Goal: Task Accomplishment & Management: Manage account settings

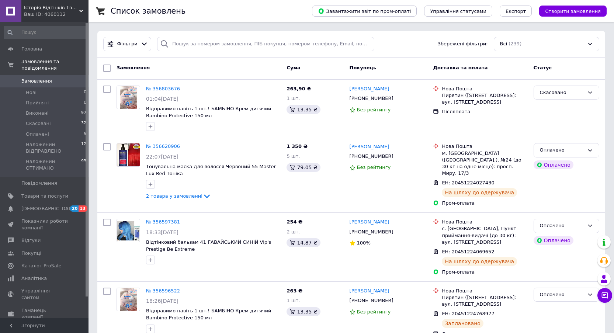
click at [51, 78] on span "Замовлення" at bounding box center [44, 81] width 47 height 7
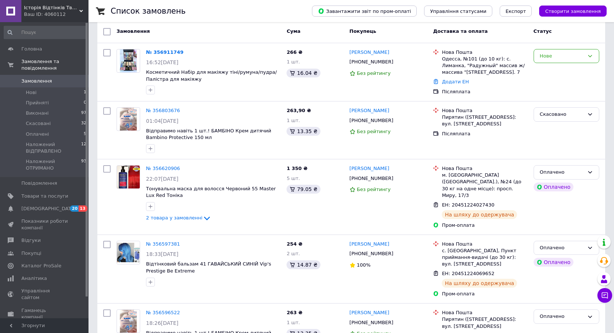
scroll to position [37, 0]
click at [48, 205] on span "[DEMOGRAPHIC_DATA]" at bounding box center [44, 208] width 47 height 7
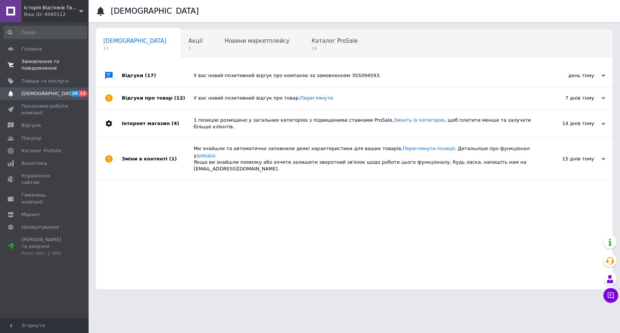
click at [39, 65] on span "Замовлення та повідомлення" at bounding box center [44, 64] width 47 height 13
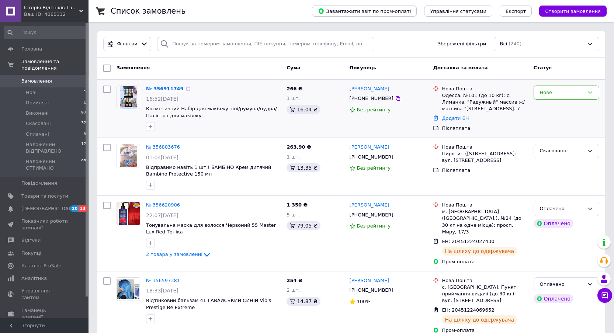
click at [162, 90] on link "№ 356911749" at bounding box center [165, 89] width 38 height 6
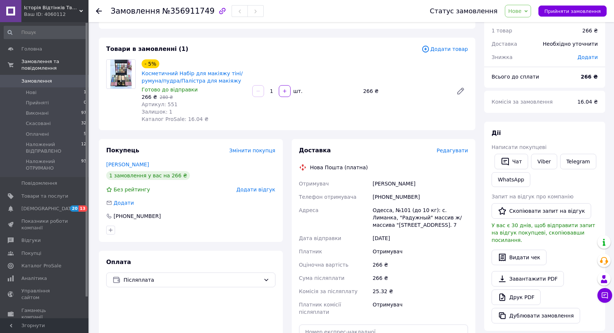
scroll to position [74, 0]
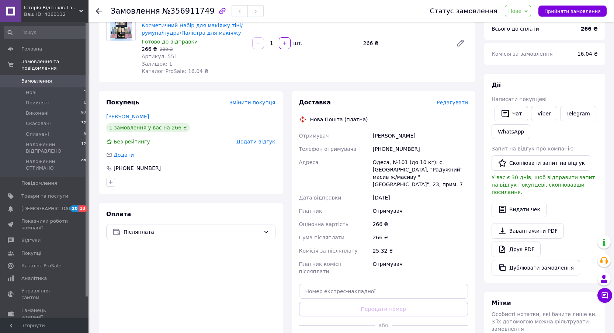
click at [134, 117] on link "[PERSON_NAME]" at bounding box center [127, 117] width 43 height 6
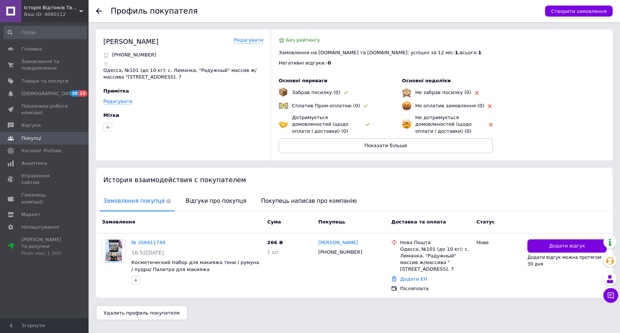
click at [98, 10] on icon at bounding box center [99, 11] width 6 height 6
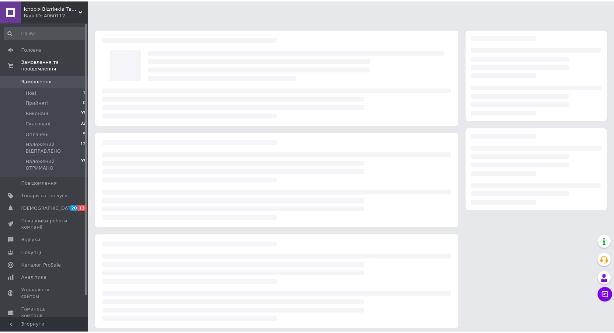
scroll to position [4, 0]
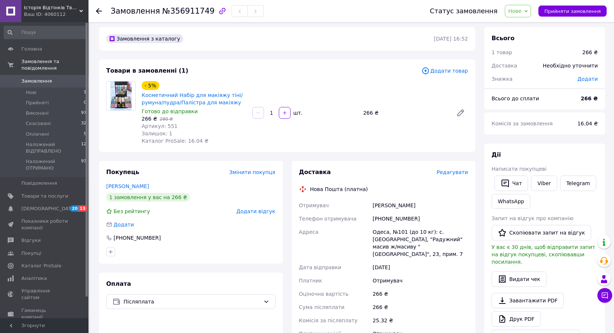
click at [97, 11] on use at bounding box center [99, 11] width 6 height 6
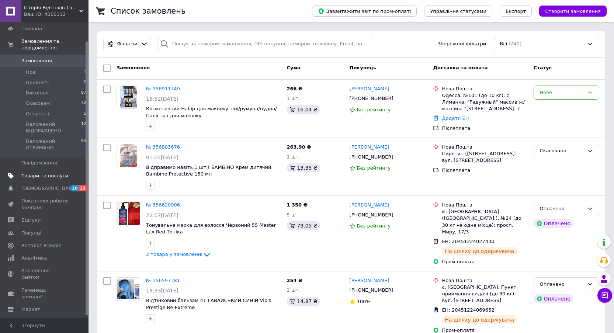
scroll to position [23, 0]
click at [43, 170] on span "Товари та послуги" at bounding box center [44, 173] width 47 height 7
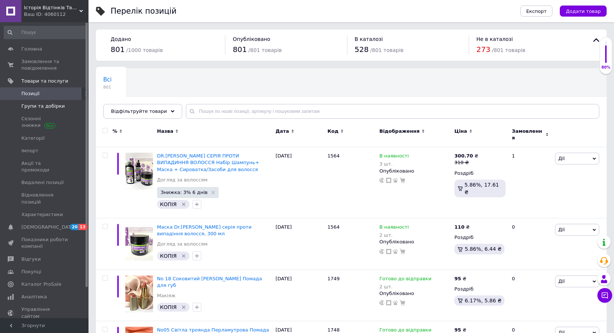
click at [45, 105] on span "Групи та добірки" at bounding box center [43, 106] width 44 height 7
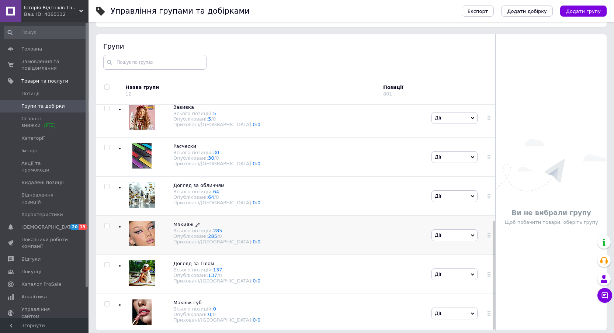
scroll to position [42, 0]
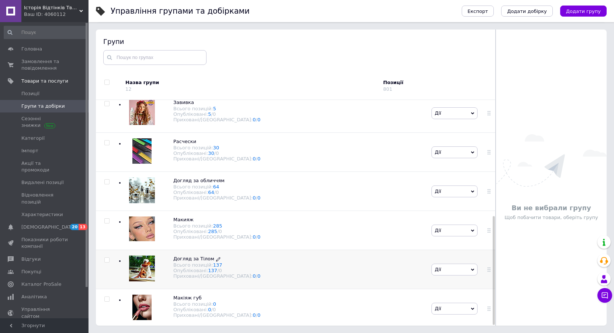
click at [196, 268] on div "Опубліковані: 137 / 0" at bounding box center [216, 271] width 87 height 6
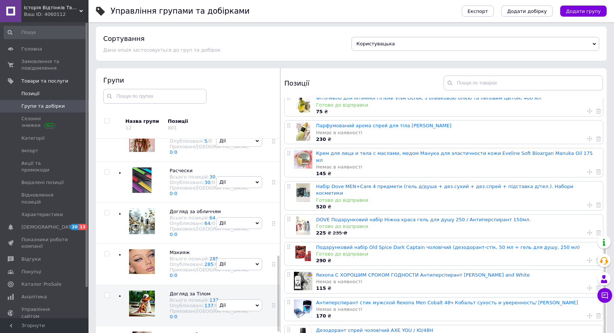
scroll to position [0, 0]
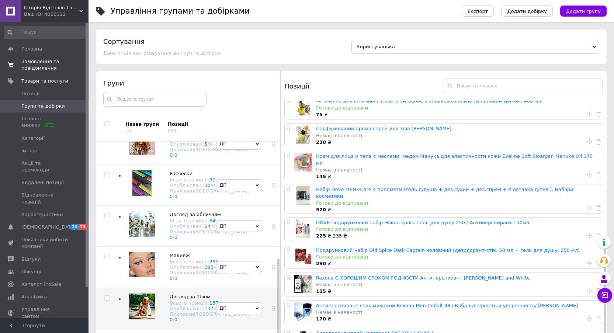
click at [45, 61] on span "Замовлення та повідомлення" at bounding box center [44, 64] width 47 height 13
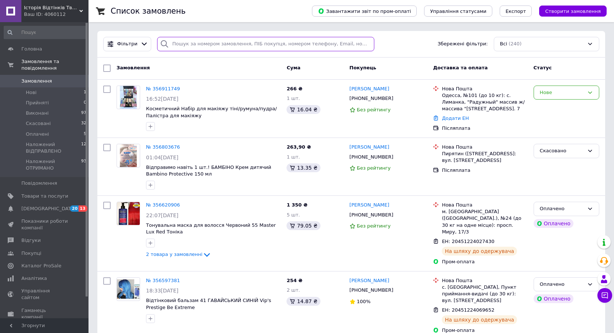
click at [195, 46] on input "search" at bounding box center [265, 44] width 217 height 14
